Goal: Find specific page/section: Find specific page/section

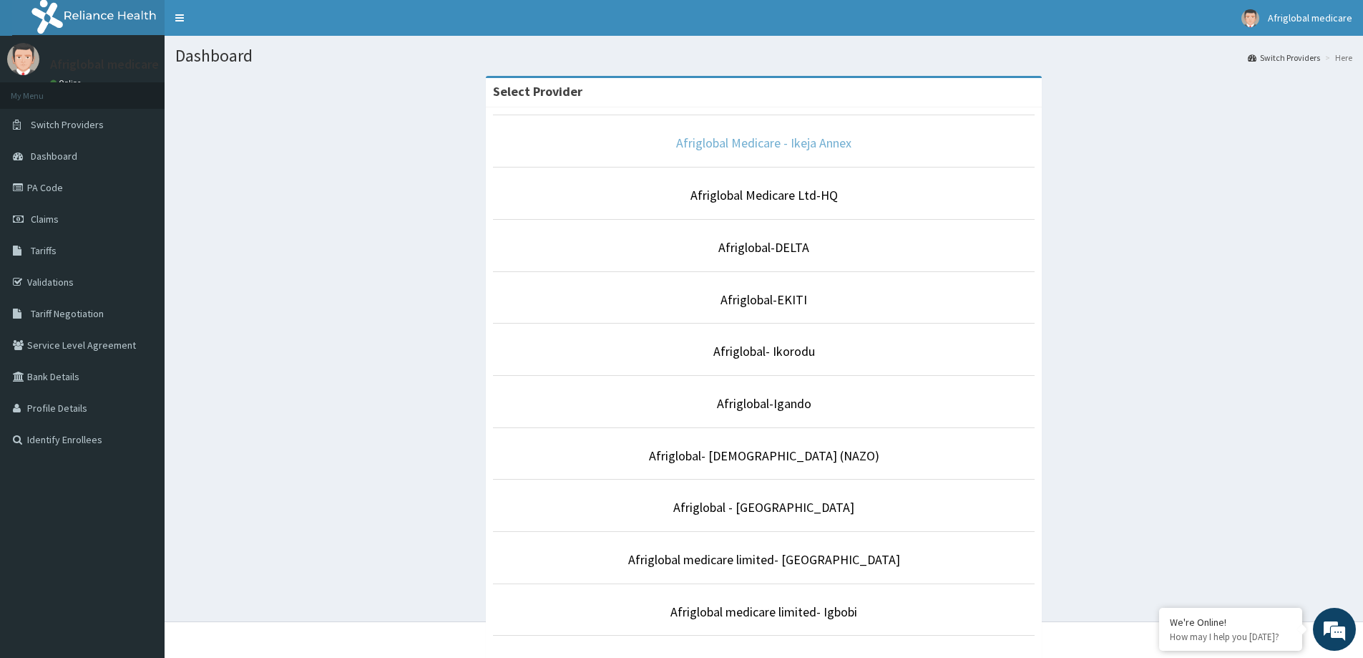
click at [705, 147] on link "Afriglobal Medicare - Ikeja Annex" at bounding box center [763, 143] width 175 height 16
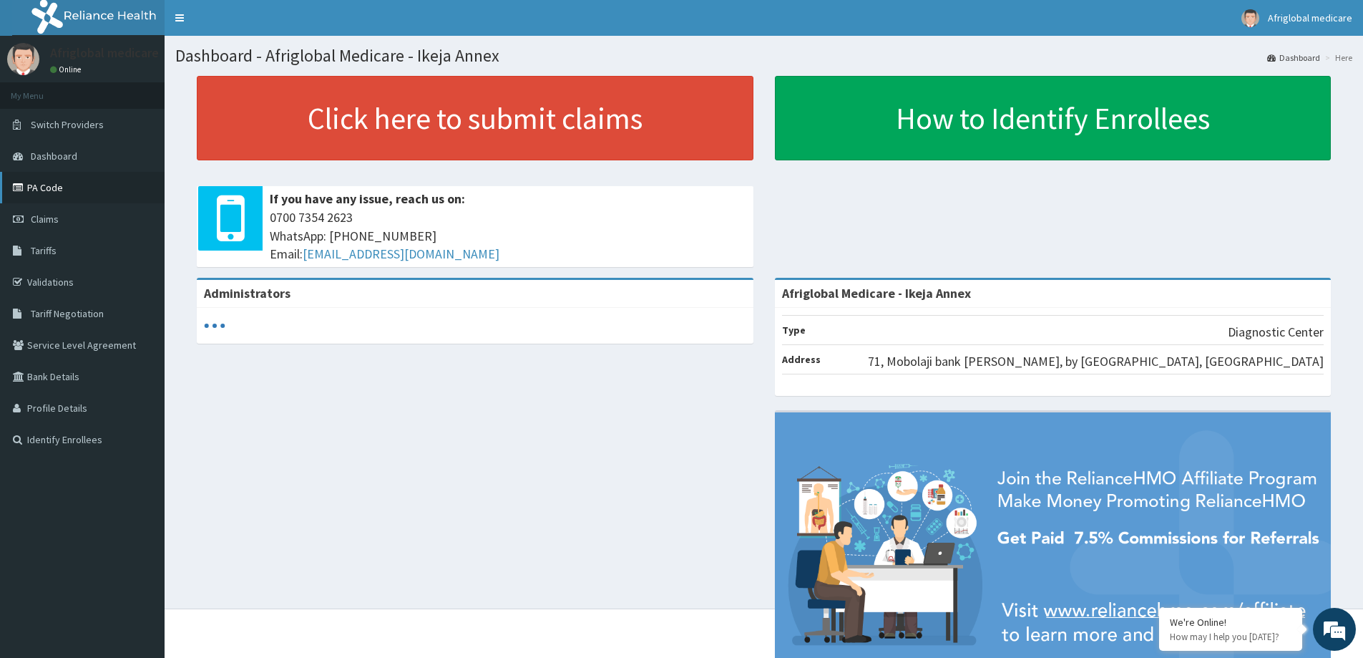
click at [75, 186] on link "PA Code" at bounding box center [82, 187] width 165 height 31
